Goal: Information Seeking & Learning: Compare options

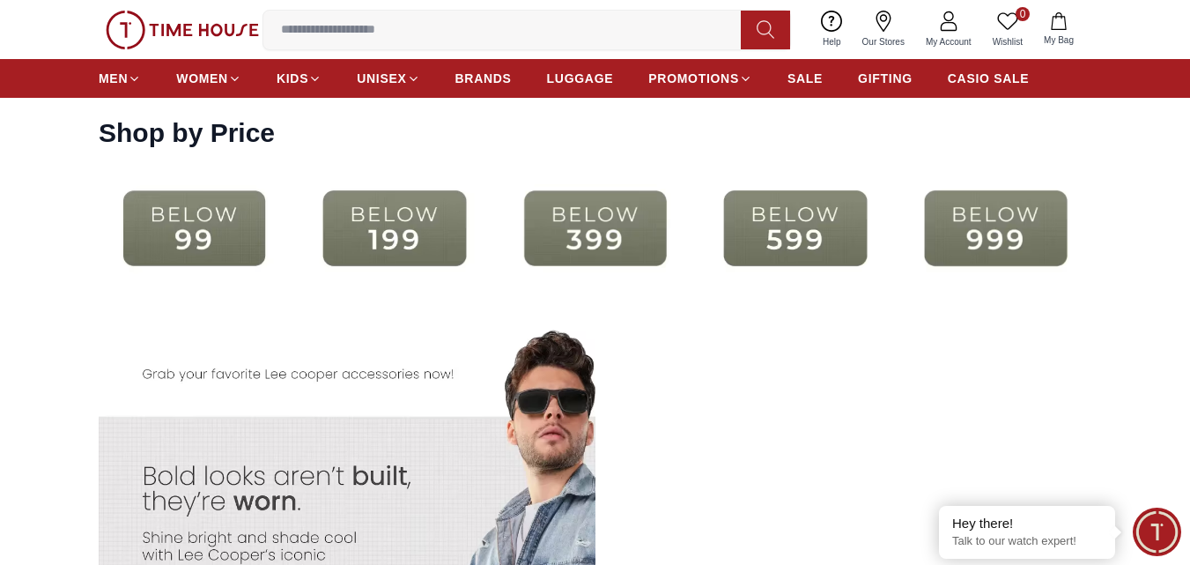
scroll to position [3258, 0]
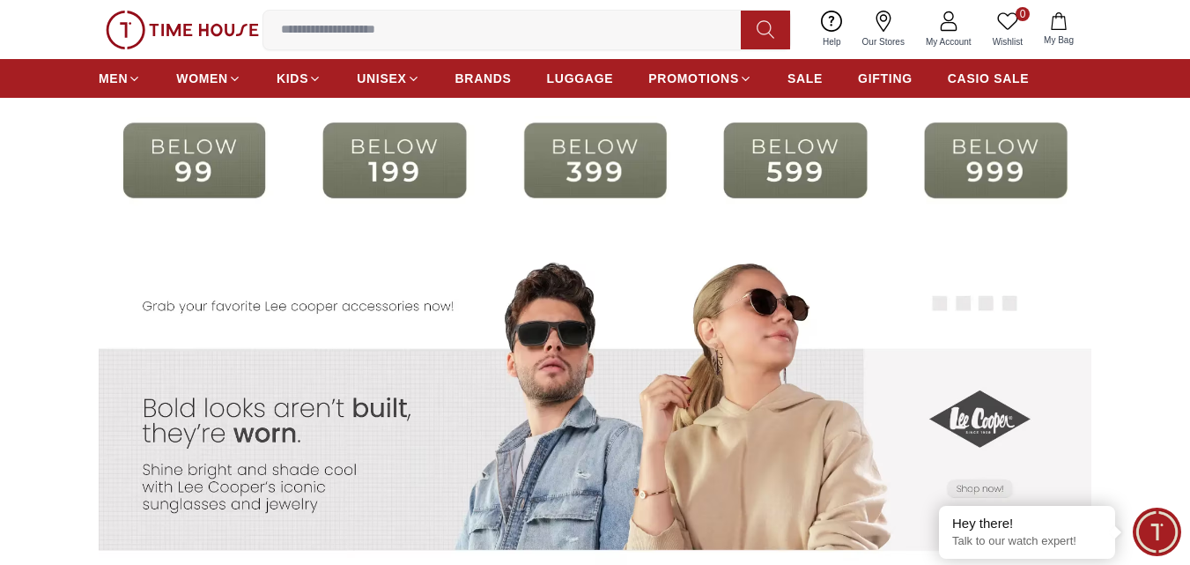
click at [584, 151] on img at bounding box center [594, 160] width 191 height 123
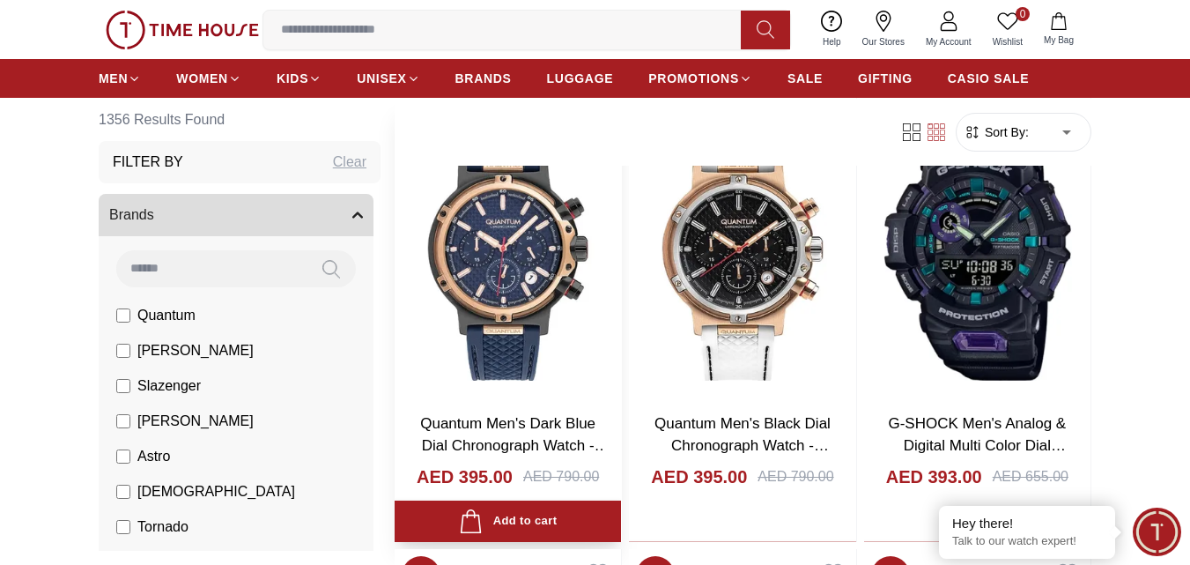
scroll to position [1057, 0]
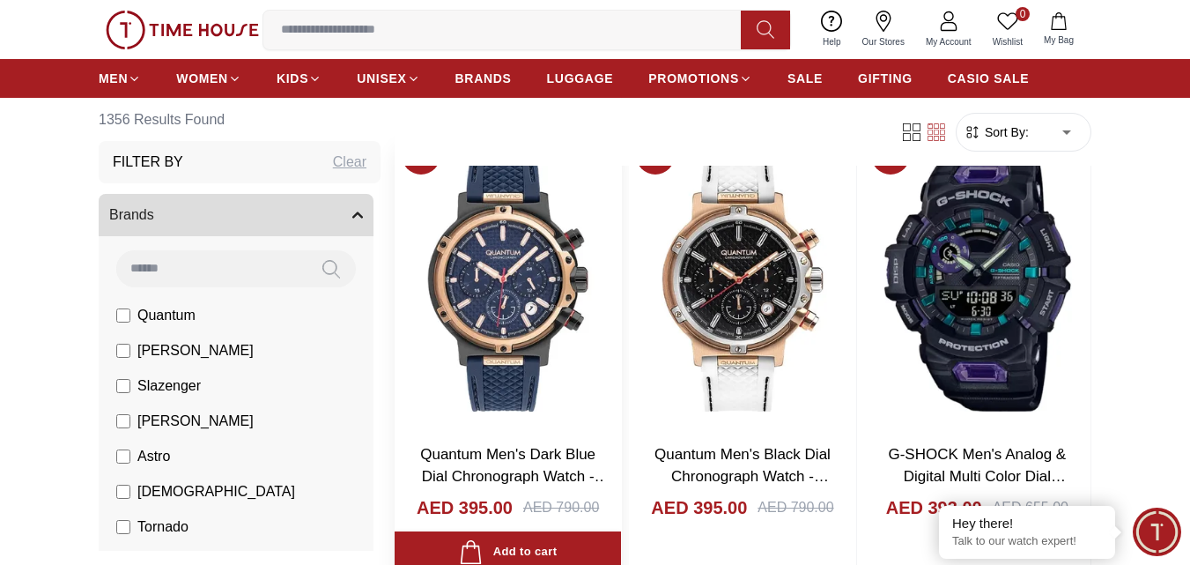
click at [511, 287] on img at bounding box center [508, 278] width 226 height 299
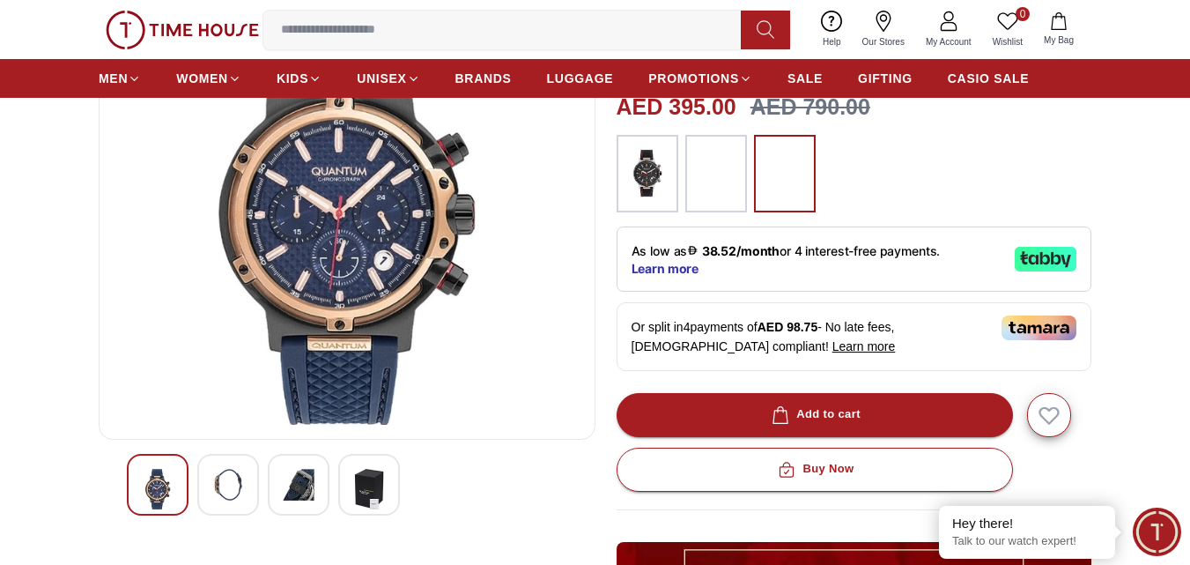
scroll to position [176, 0]
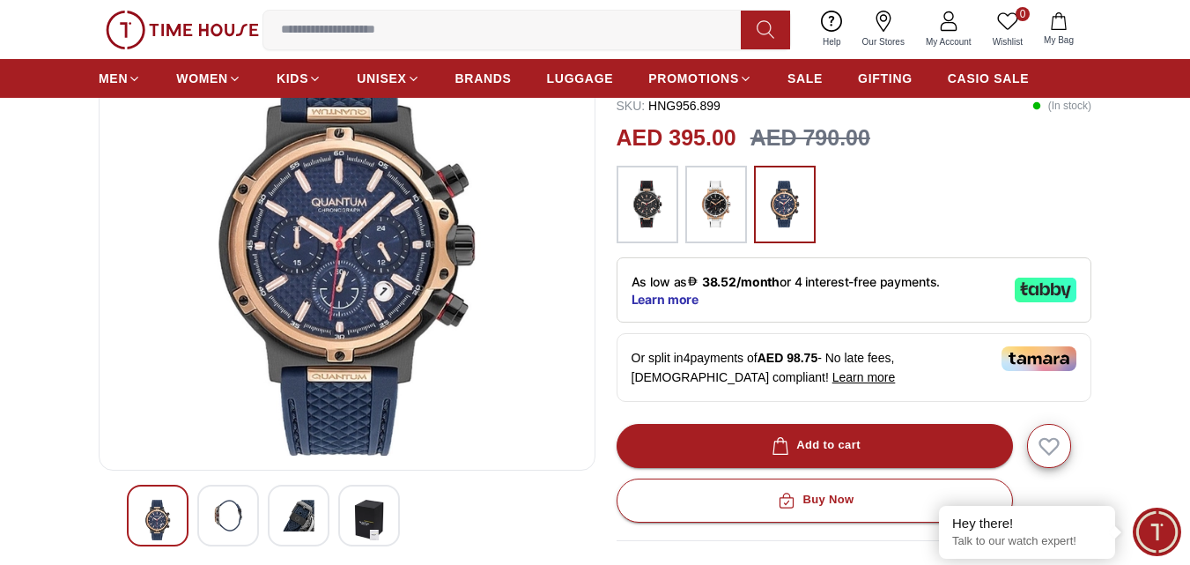
click at [219, 509] on img at bounding box center [228, 515] width 32 height 32
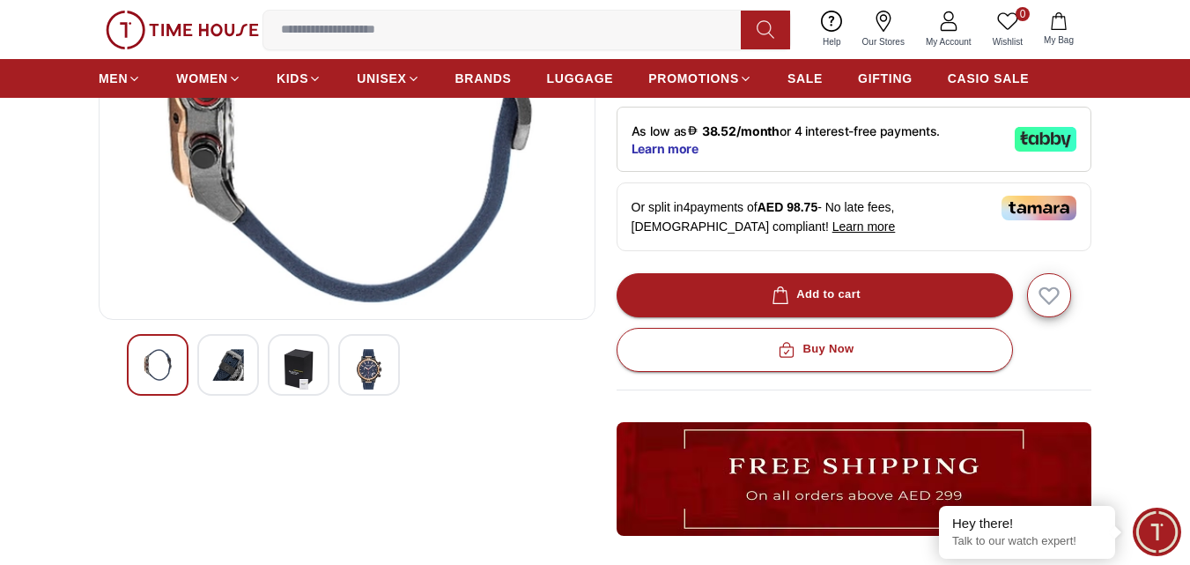
scroll to position [352, 0]
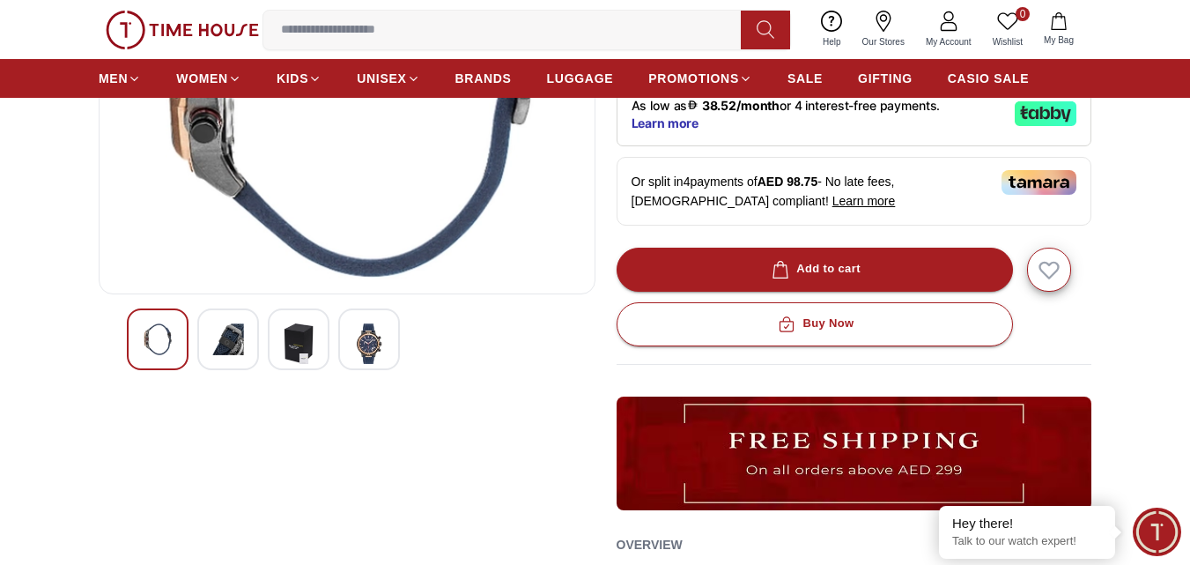
click at [302, 348] on img at bounding box center [299, 343] width 32 height 41
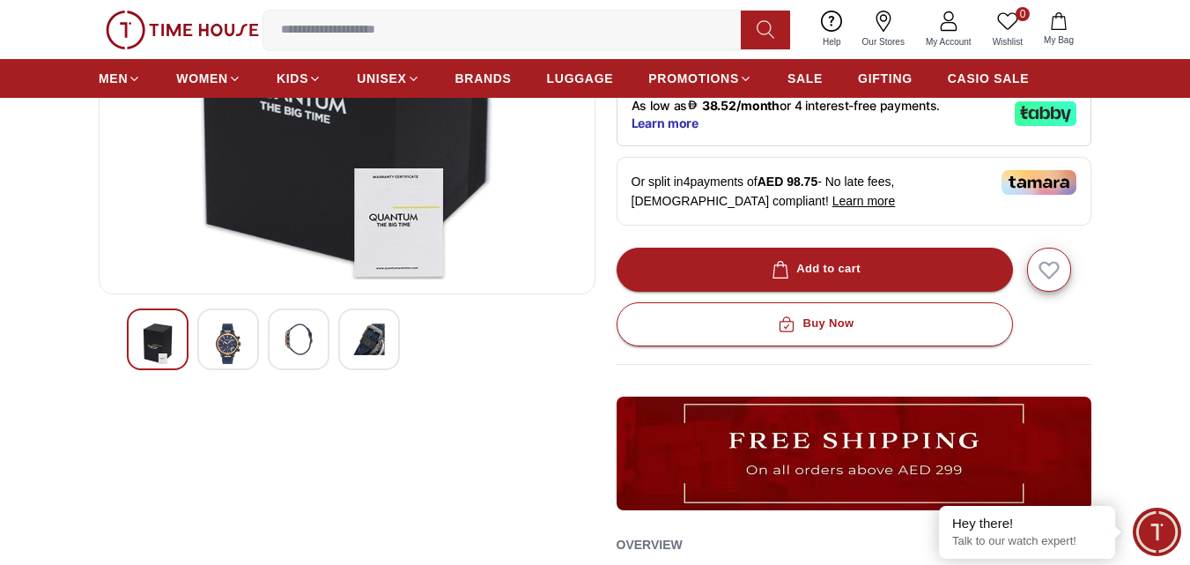
click at [231, 343] on img at bounding box center [228, 343] width 32 height 41
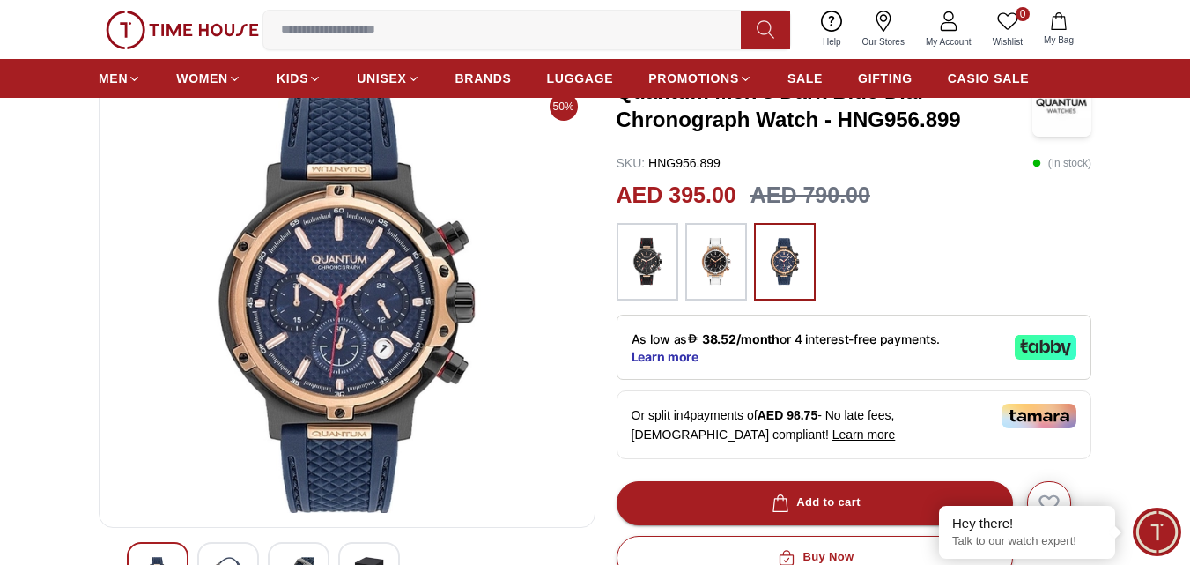
scroll to position [88, 0]
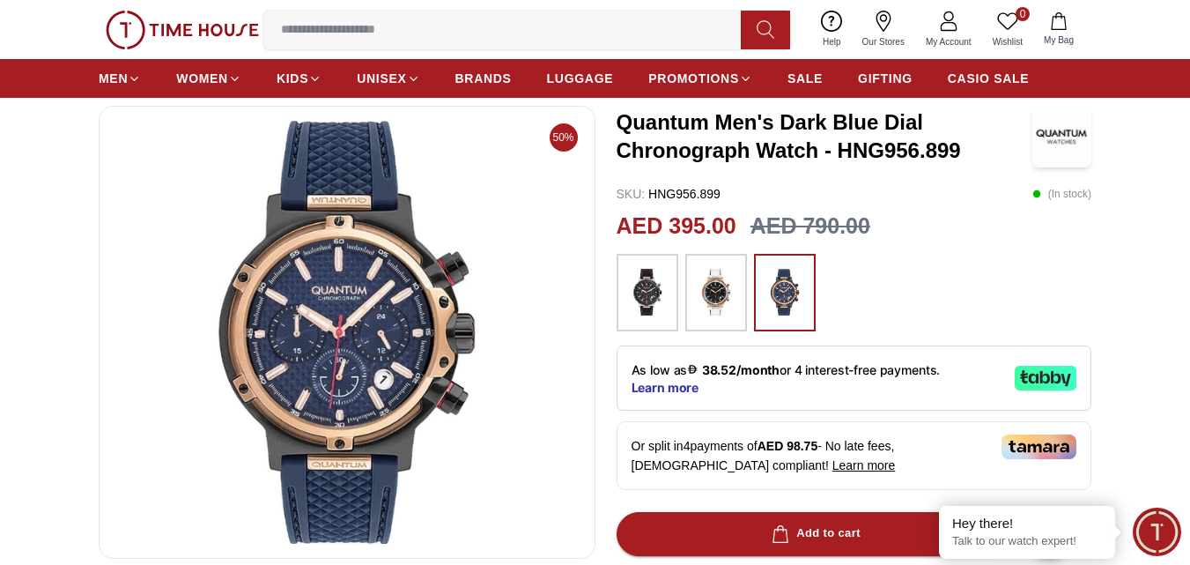
click at [716, 301] on img at bounding box center [716, 292] width 44 height 60
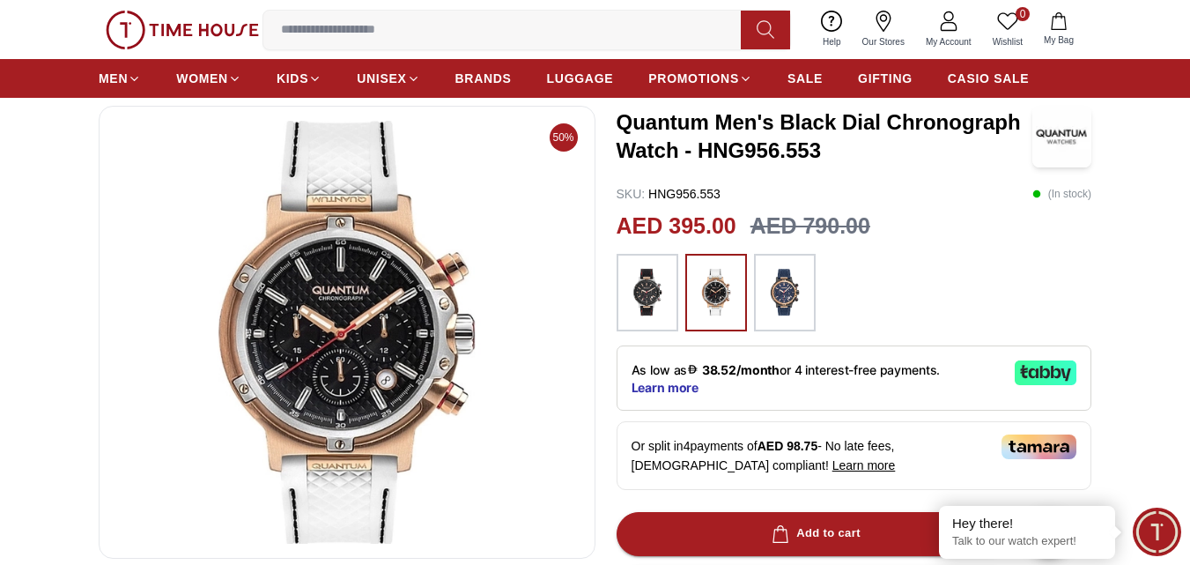
click at [646, 292] on img at bounding box center [647, 292] width 44 height 60
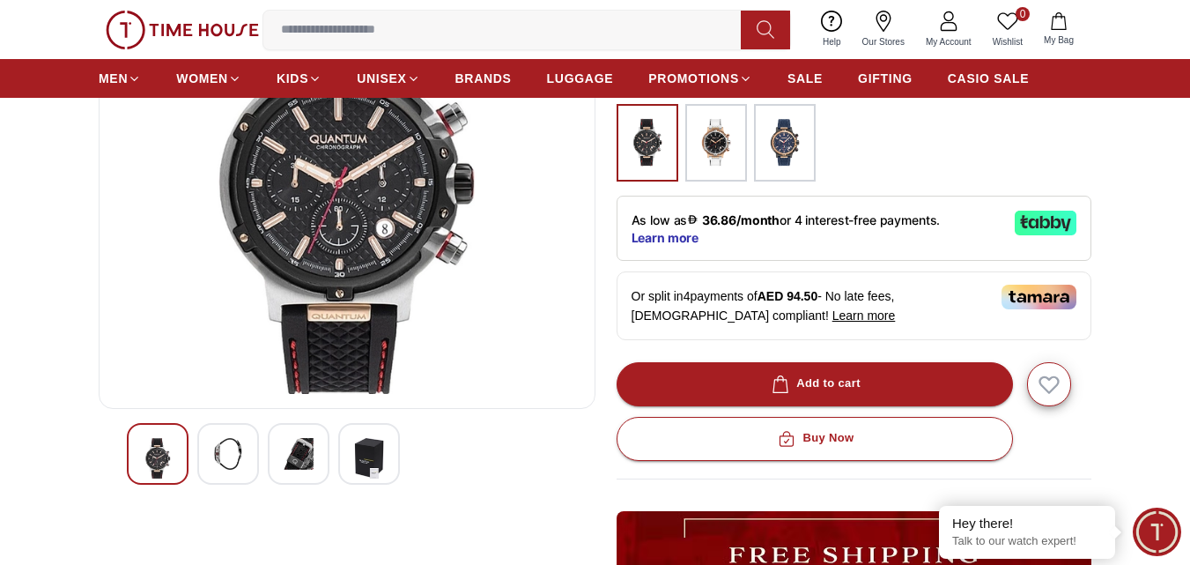
scroll to position [167, 0]
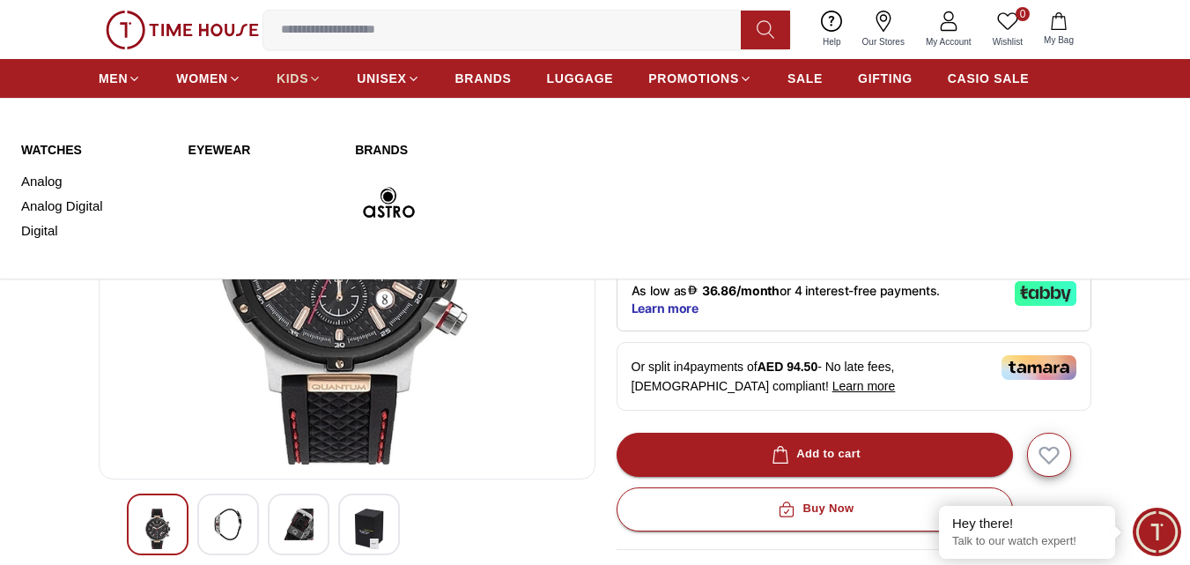
click at [295, 73] on span "KIDS" at bounding box center [293, 79] width 32 height 18
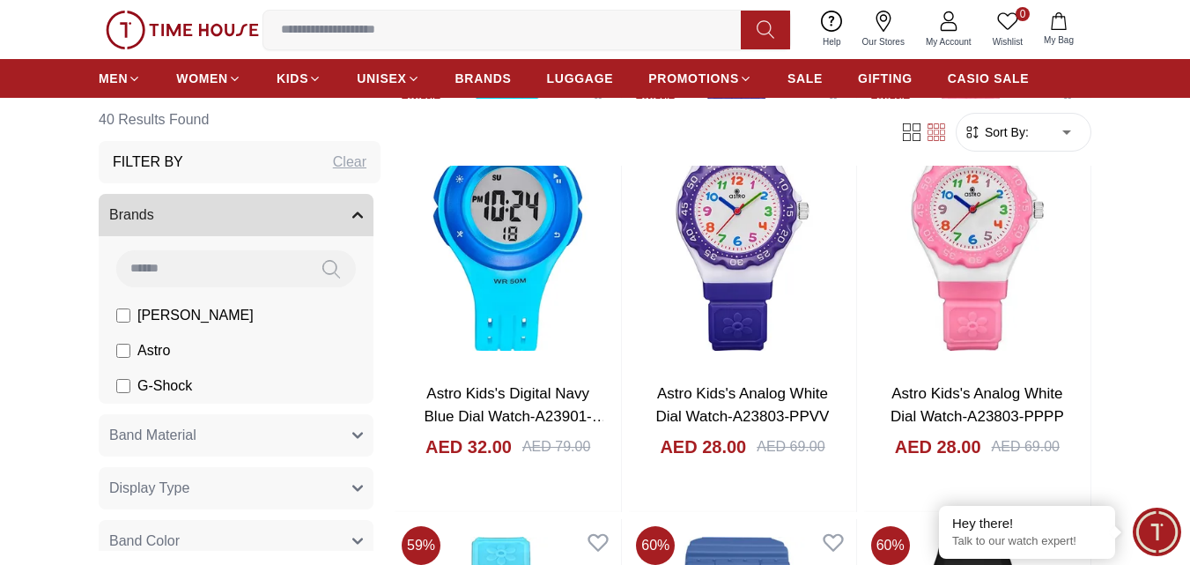
scroll to position [2043, 0]
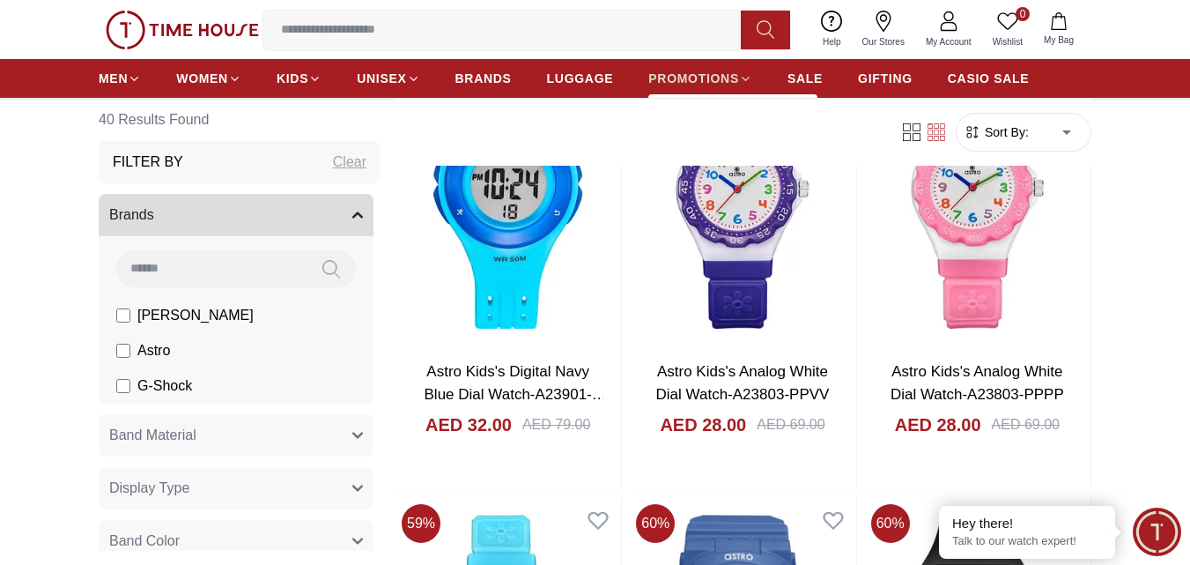
click at [659, 72] on span "PROMOTIONS" at bounding box center [693, 79] width 91 height 18
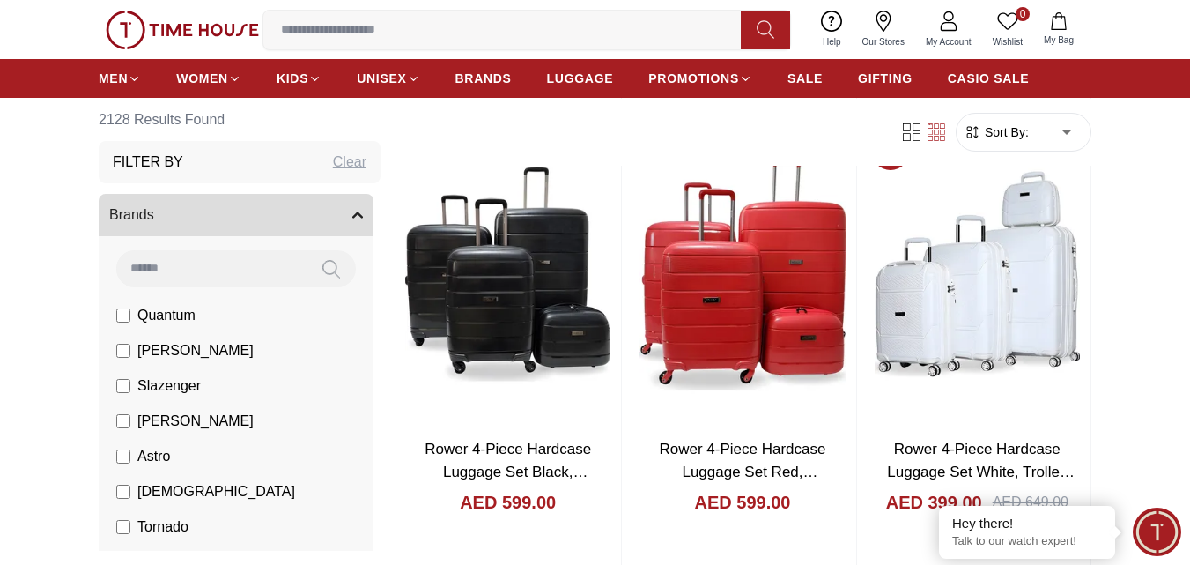
scroll to position [616, 0]
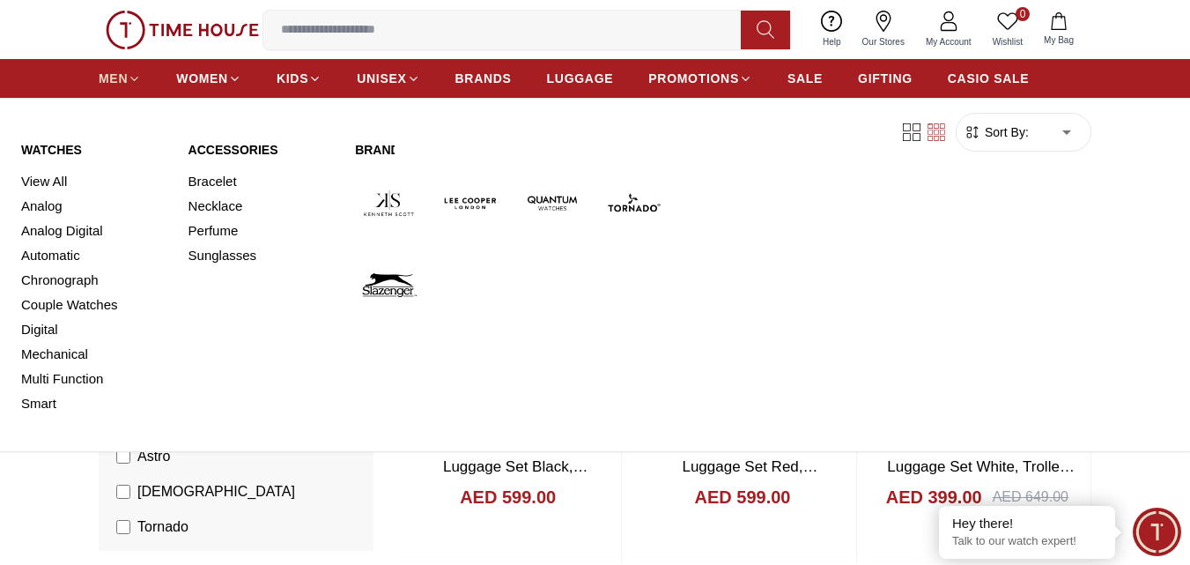
click at [116, 81] on span "MEN" at bounding box center [113, 79] width 29 height 18
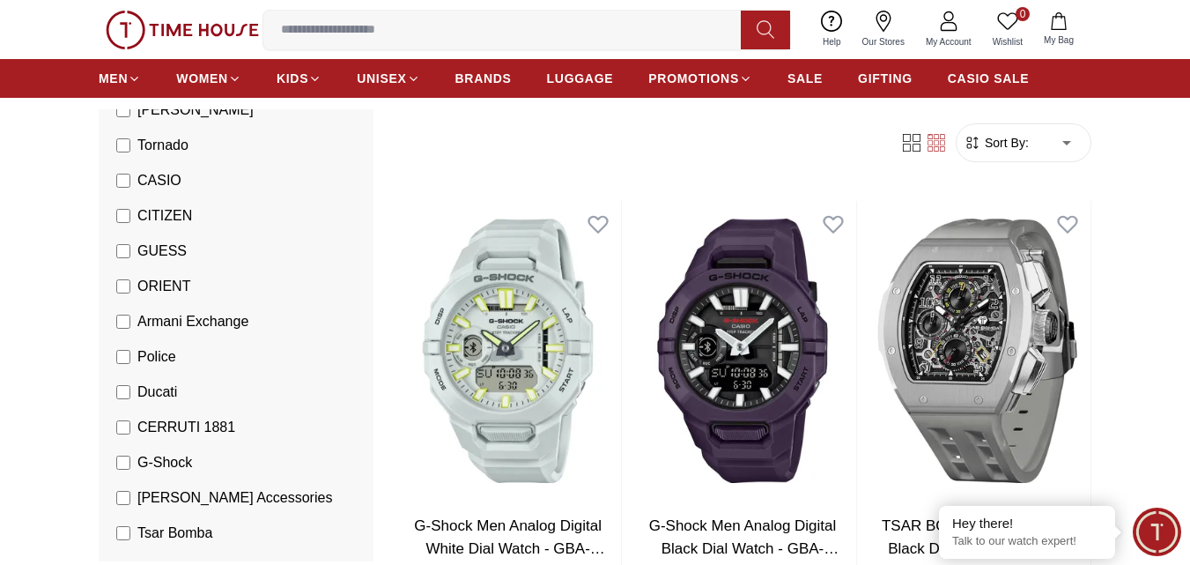
scroll to position [352, 0]
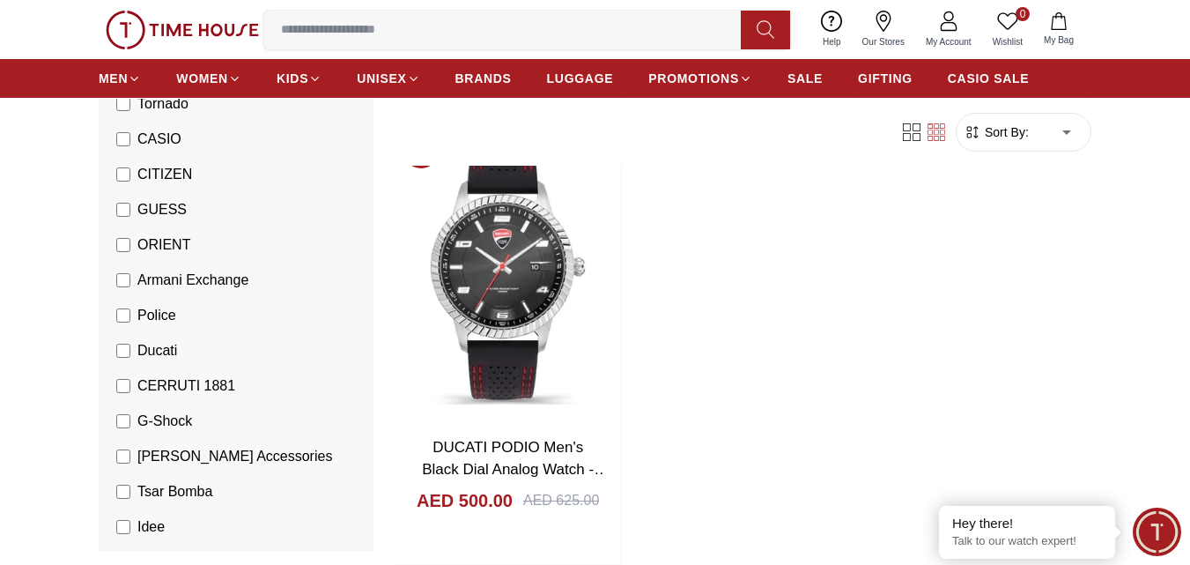
scroll to position [1497, 0]
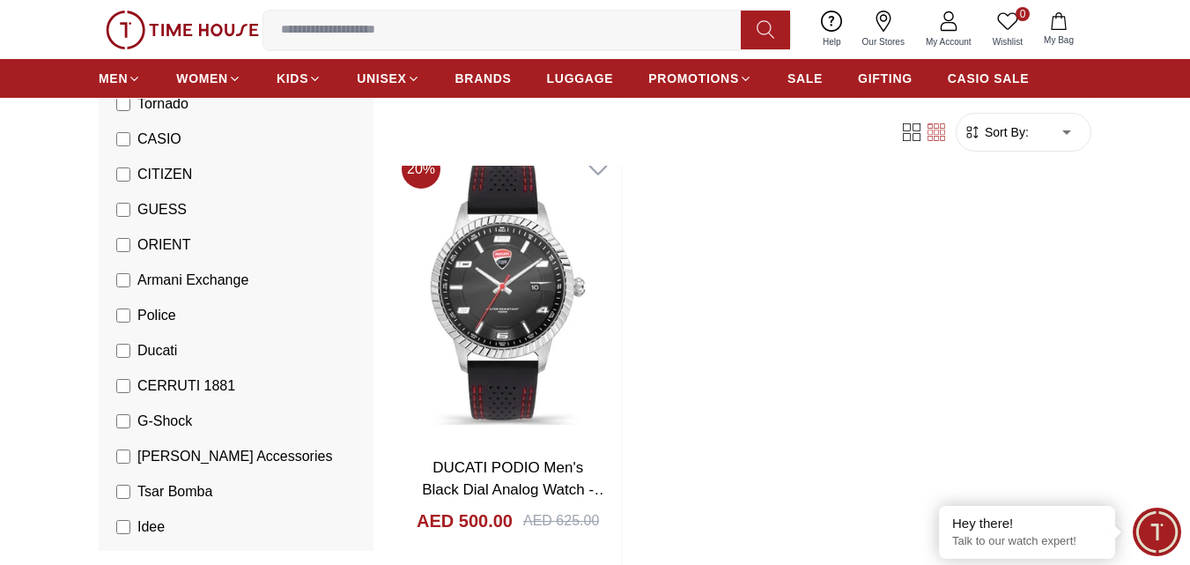
scroll to position [758, 0]
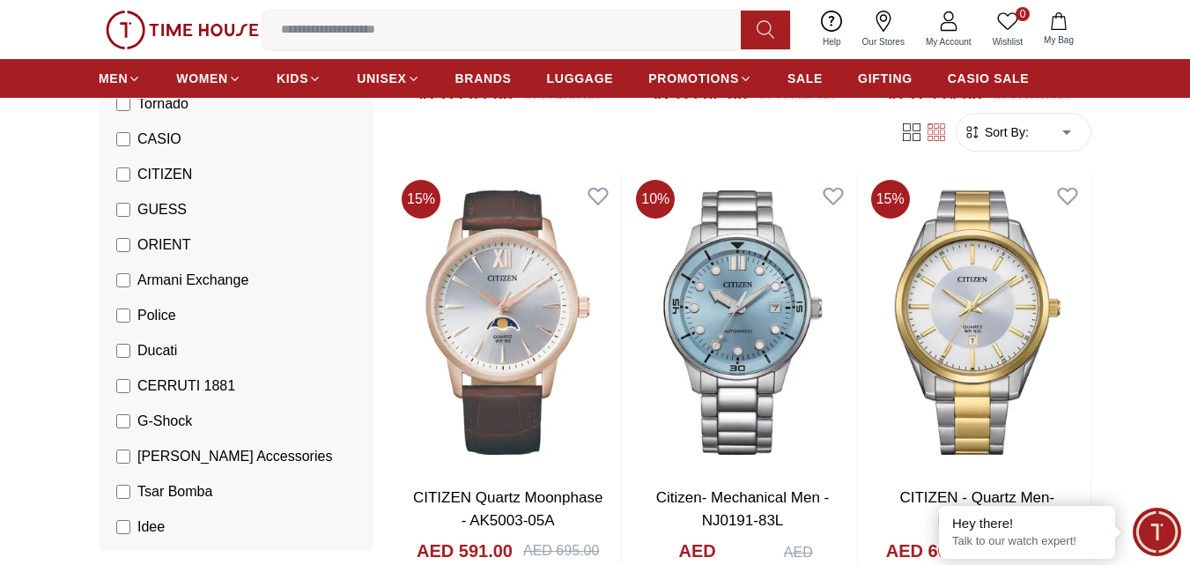
scroll to position [2002, 0]
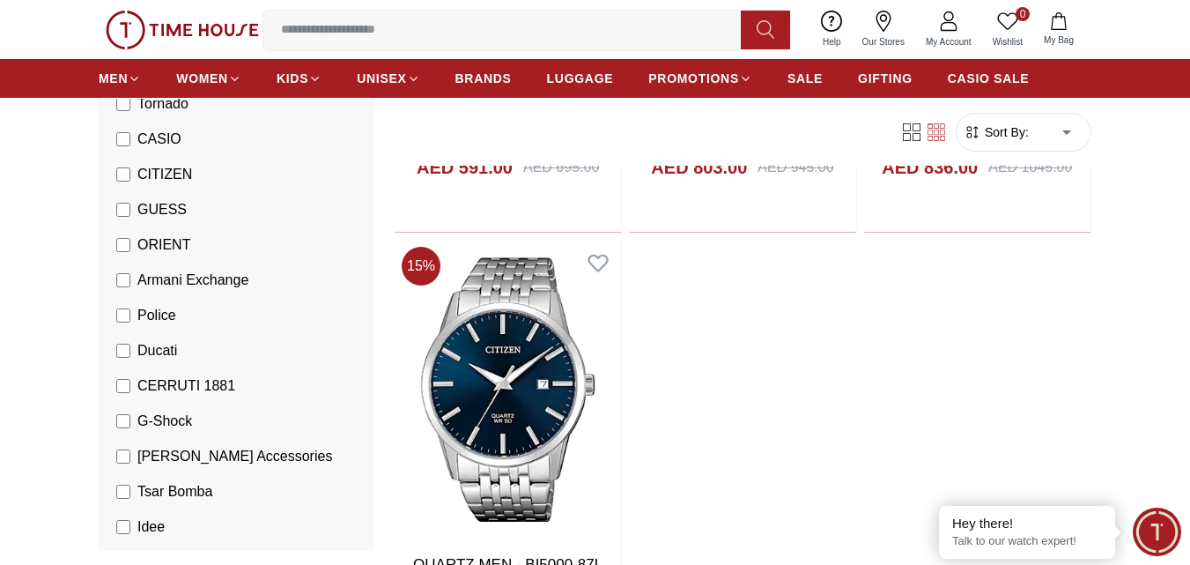
scroll to position [6136, 0]
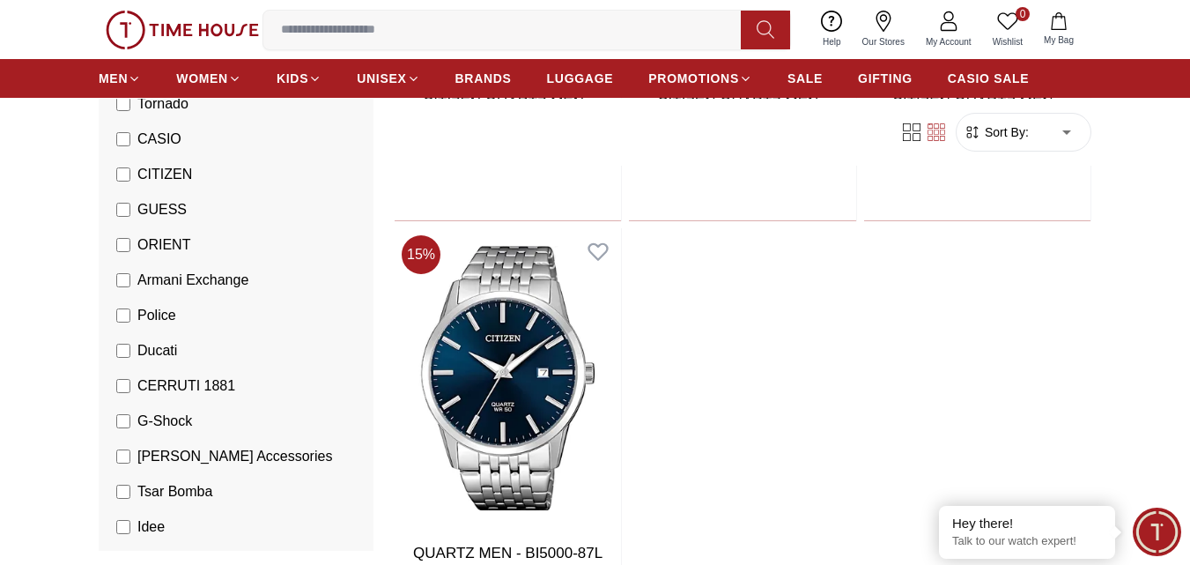
click at [129, 166] on label "CITIZEN" at bounding box center [154, 174] width 76 height 21
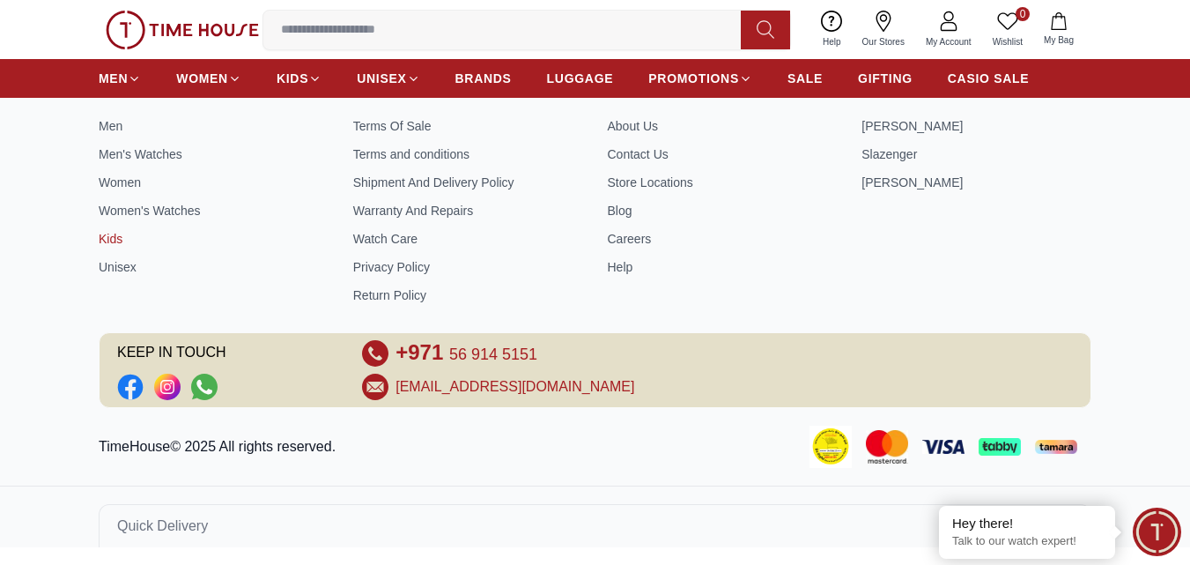
click at [121, 239] on link "Kids" at bounding box center [214, 239] width 230 height 18
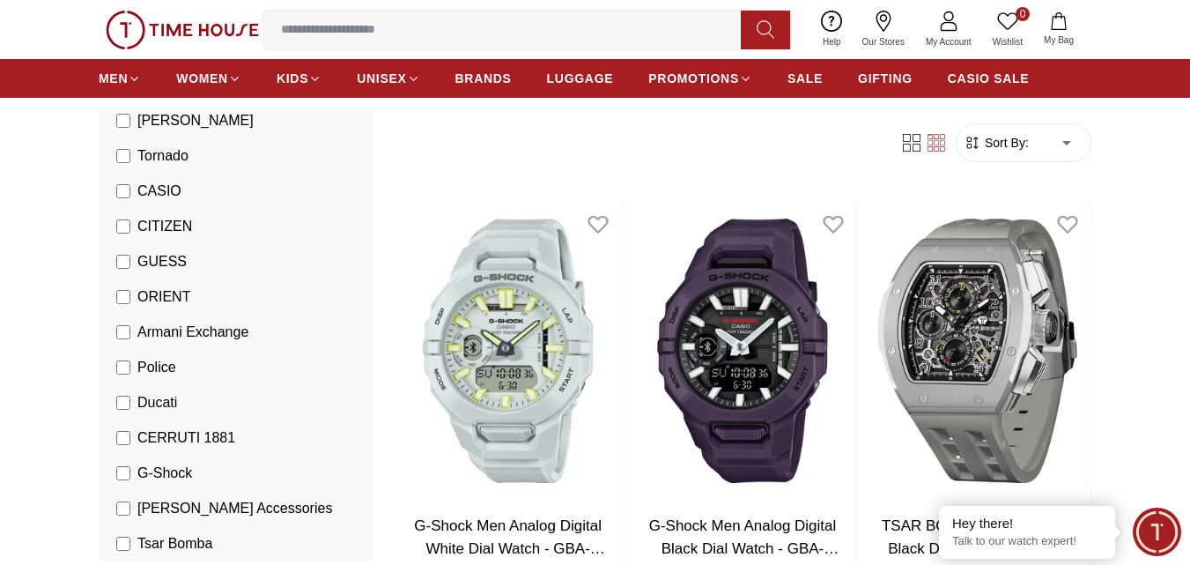
scroll to position [352, 0]
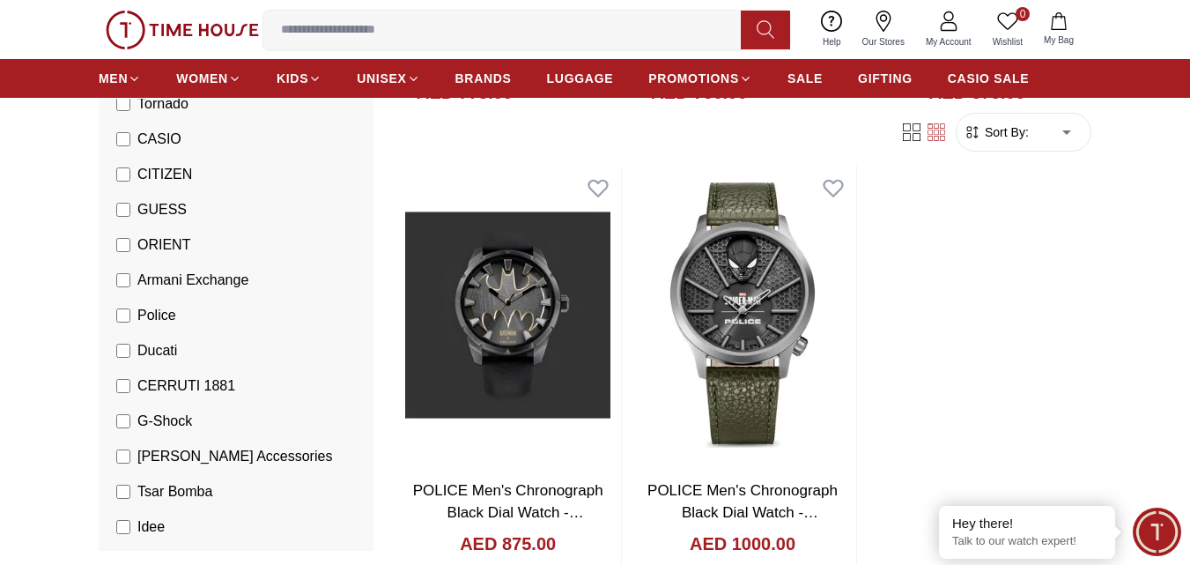
scroll to position [2906, 0]
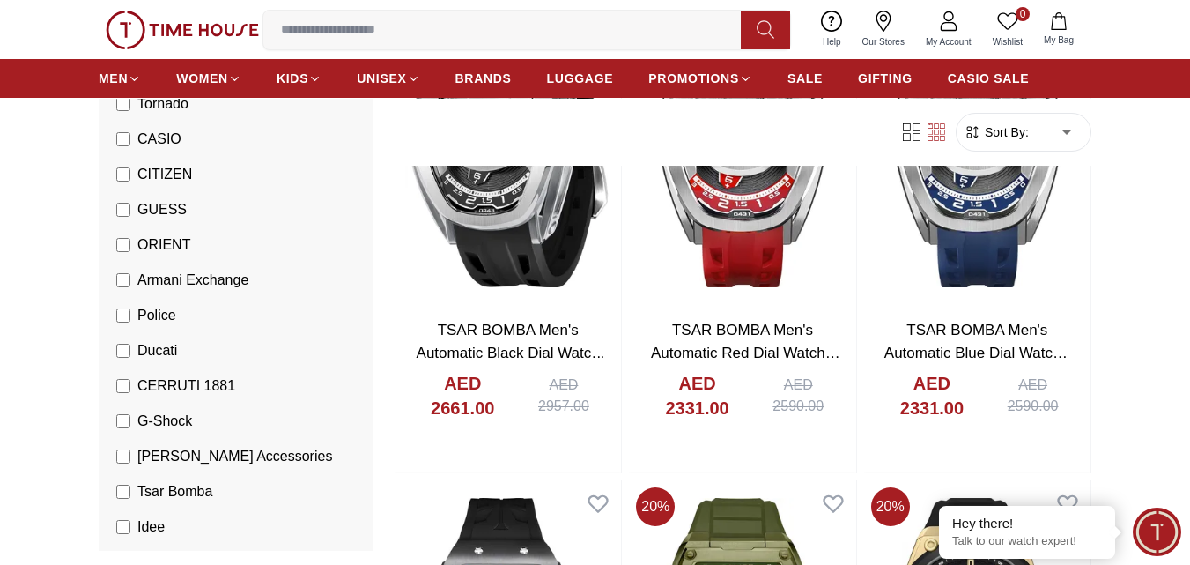
scroll to position [2906, 0]
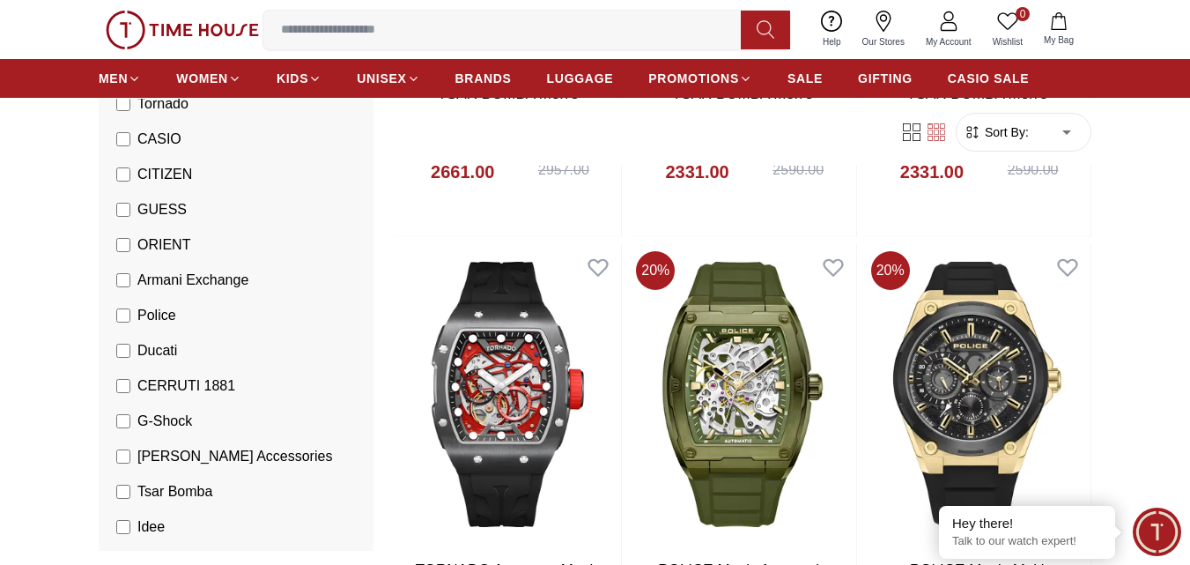
scroll to position [1057, 0]
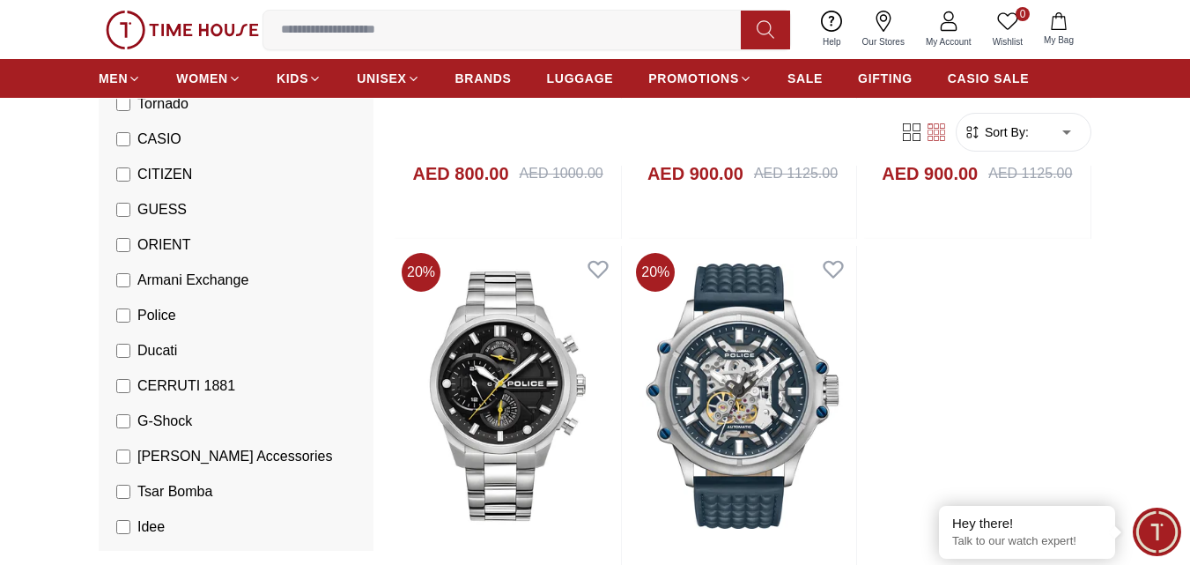
scroll to position [2906, 0]
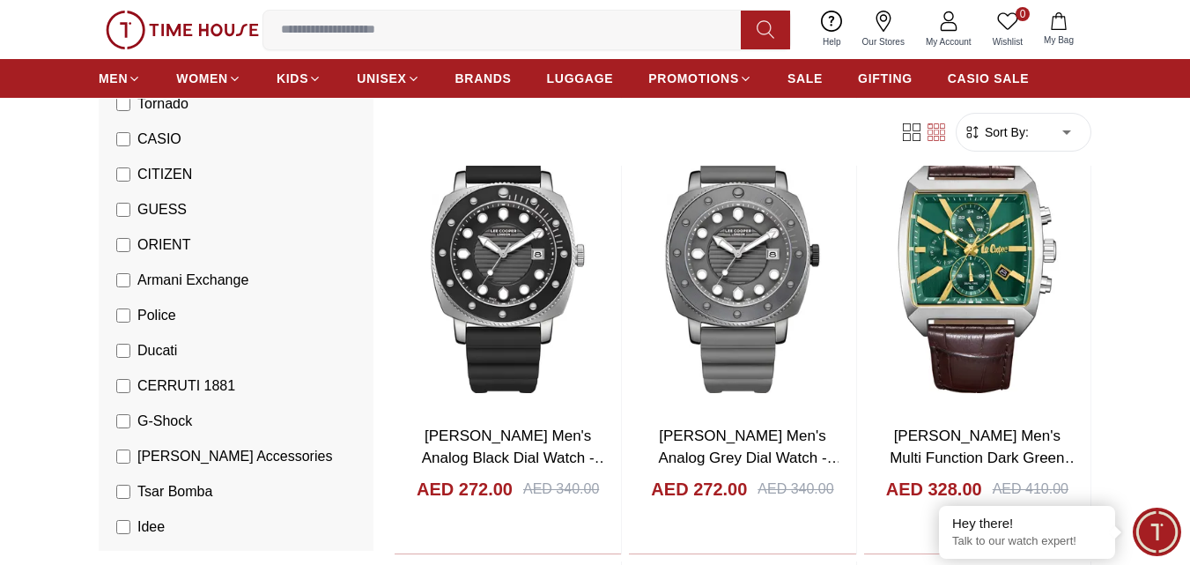
scroll to position [5284, 0]
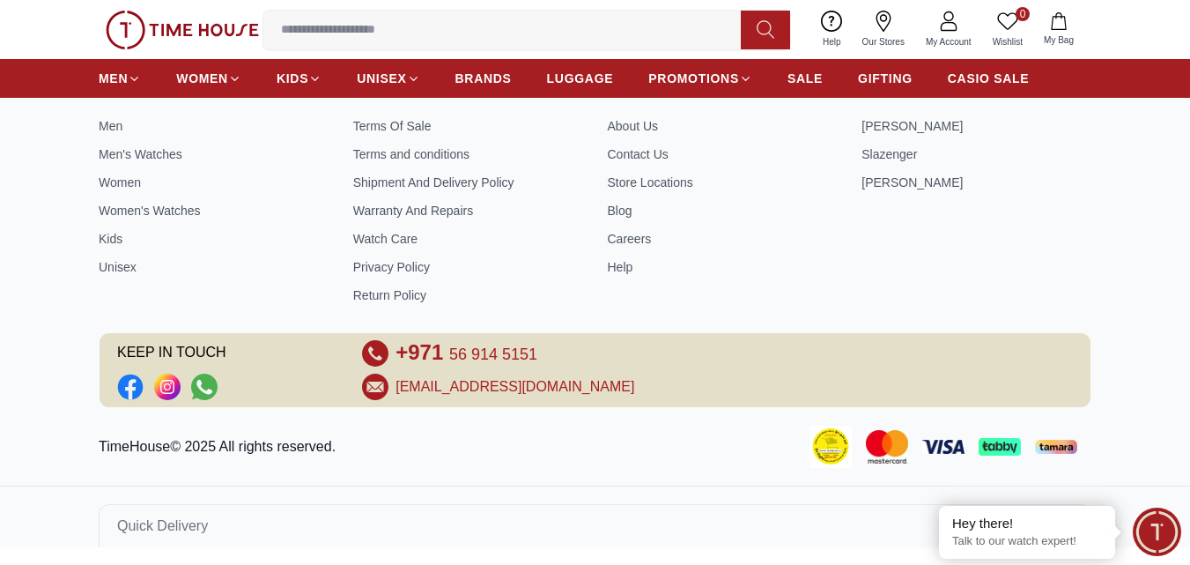
scroll to position [758, 0]
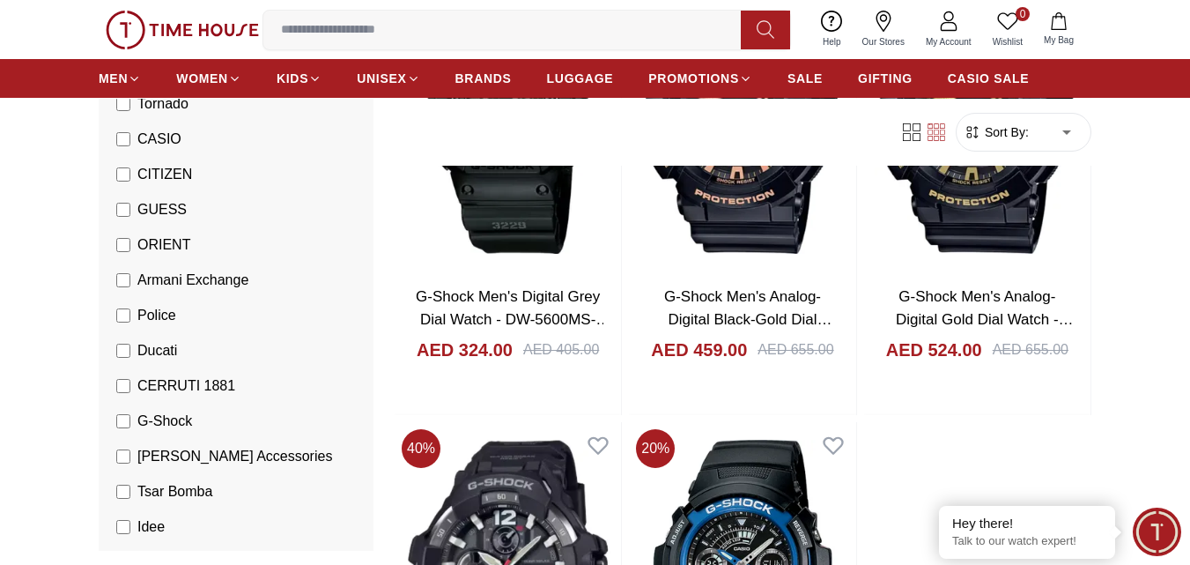
scroll to position [2466, 0]
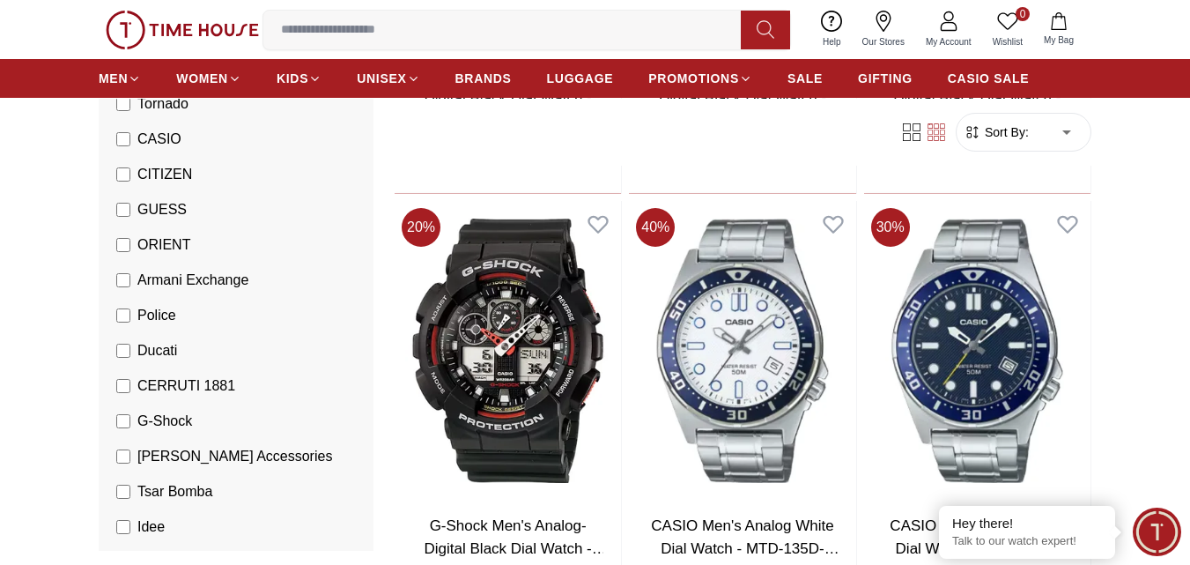
scroll to position [4227, 0]
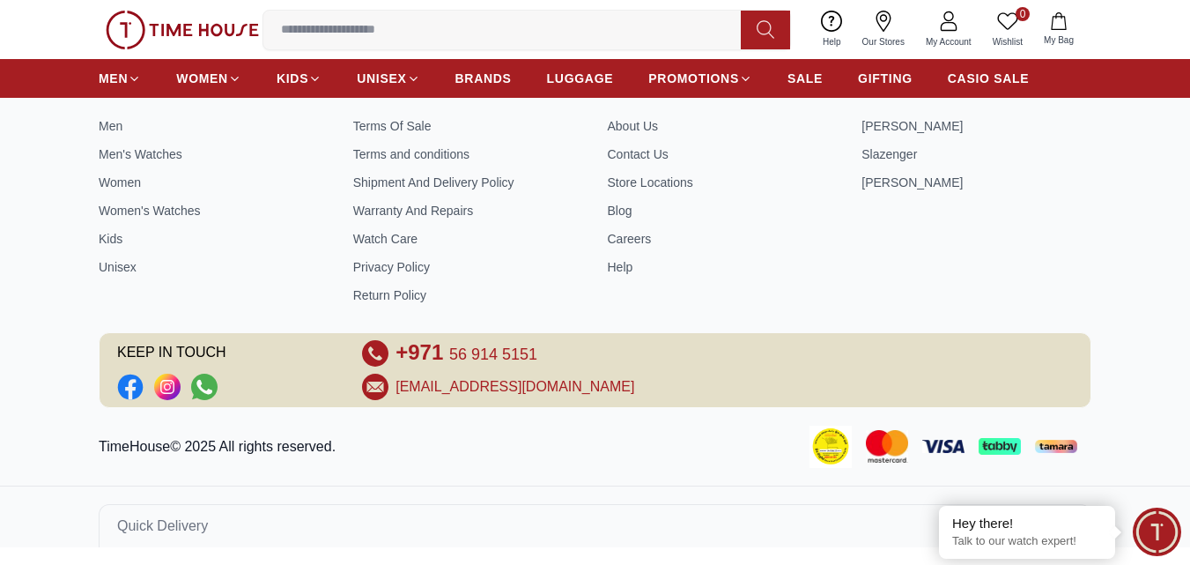
scroll to position [3686, 0]
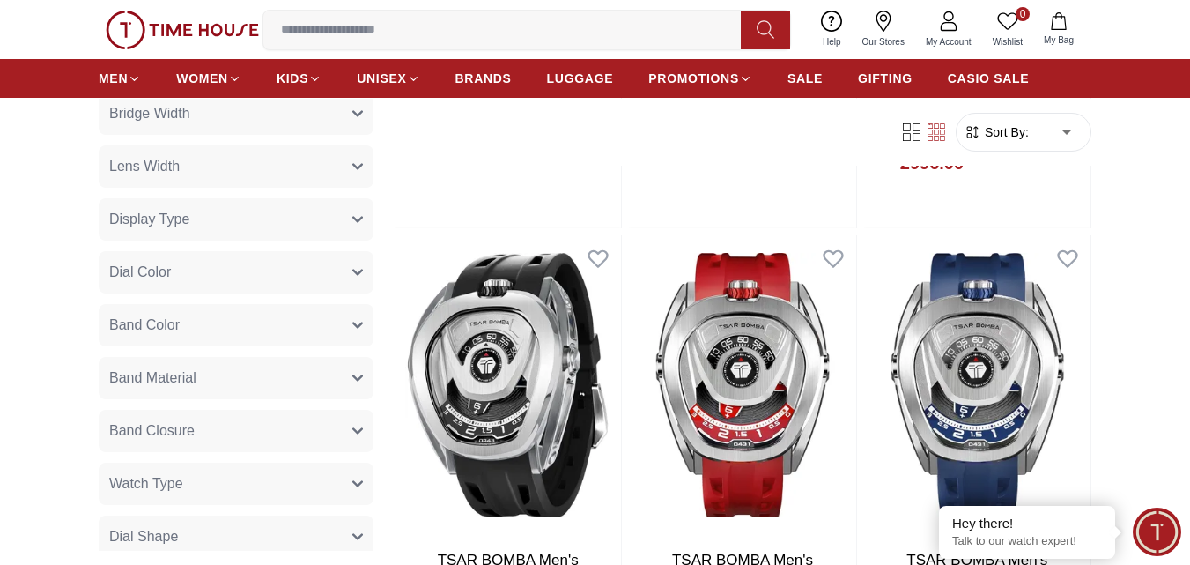
scroll to position [1057, 0]
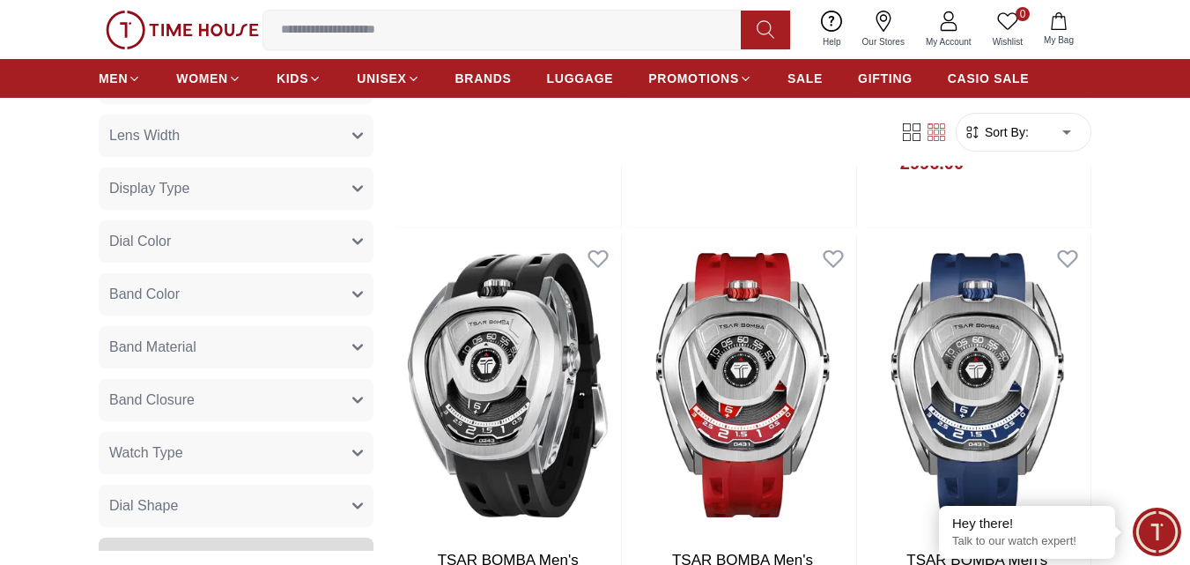
click at [197, 348] on button "Band Material" at bounding box center [236, 347] width 275 height 42
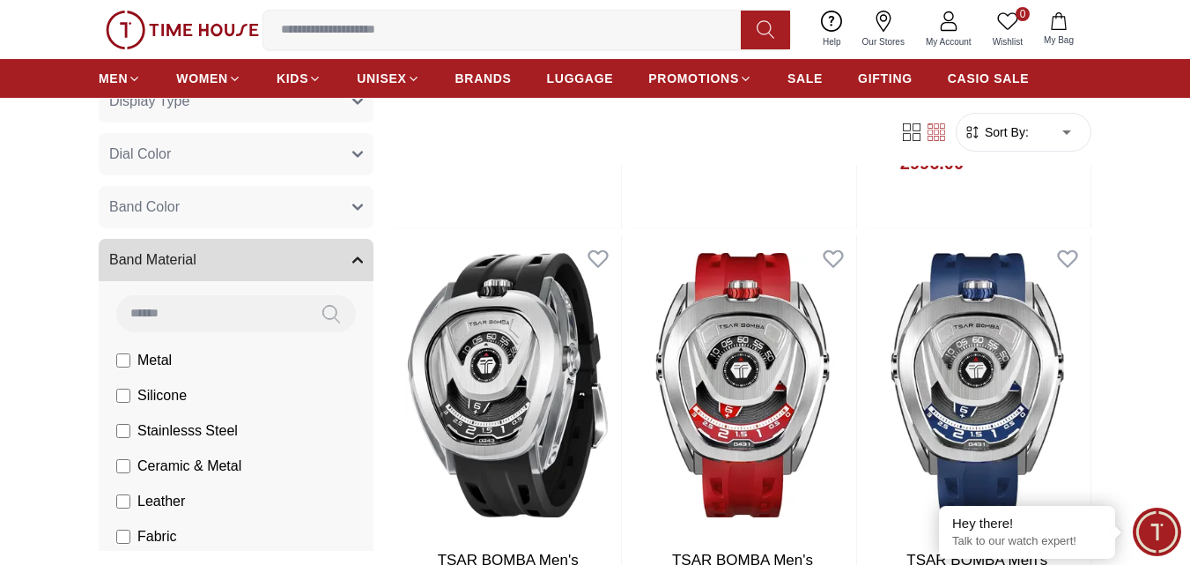
scroll to position [1145, 0]
click at [140, 396] on span "Silicone" at bounding box center [161, 394] width 49 height 21
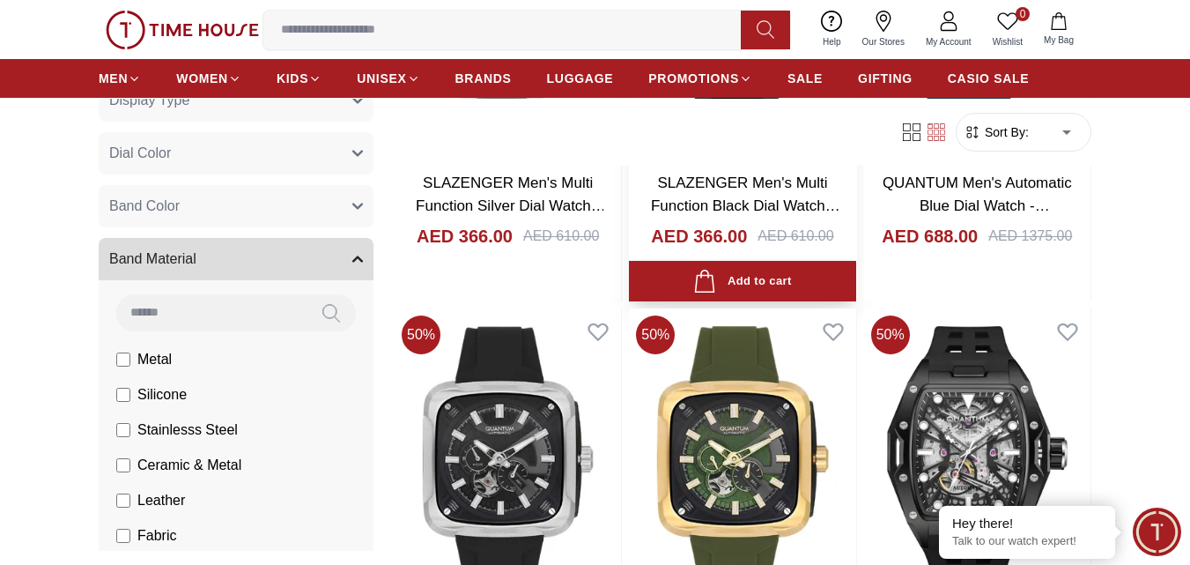
scroll to position [793, 0]
